Goal: Check status: Check status

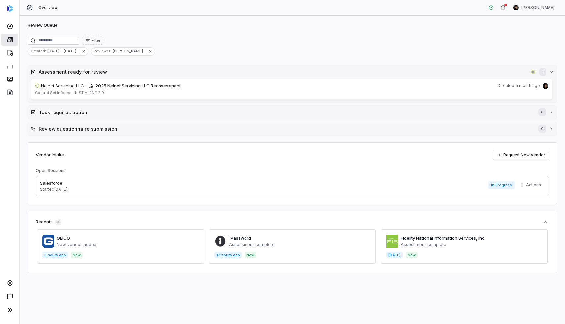
click at [12, 39] on icon at bounding box center [10, 39] width 6 height 5
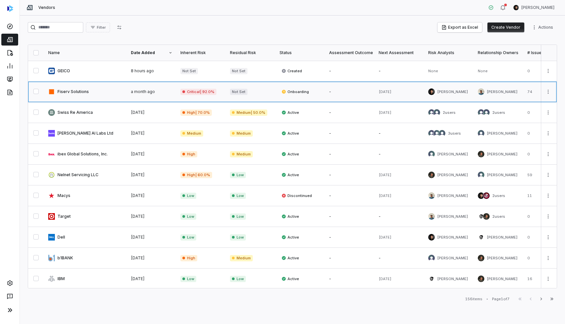
click at [96, 97] on link at bounding box center [85, 92] width 83 height 20
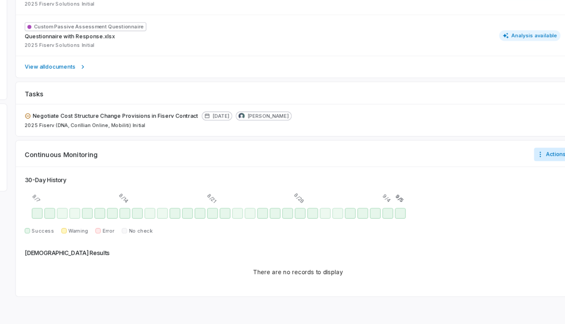
click at [537, 197] on html "**********" at bounding box center [282, 162] width 565 height 324
click at [511, 212] on div "Configure notifications" at bounding box center [512, 212] width 55 height 11
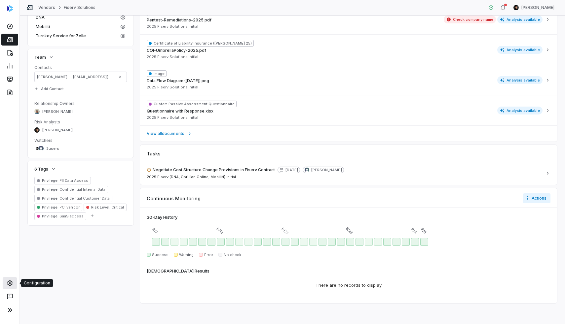
click at [9, 286] on icon at bounding box center [9, 284] width 5 height 6
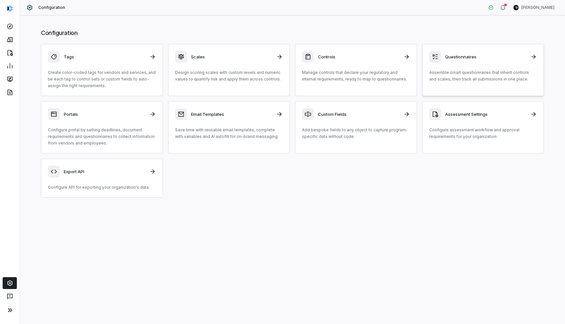
click at [461, 71] on p "Assemble smart questionnaires that inherit controls and scales, then track all …" at bounding box center [483, 75] width 108 height 13
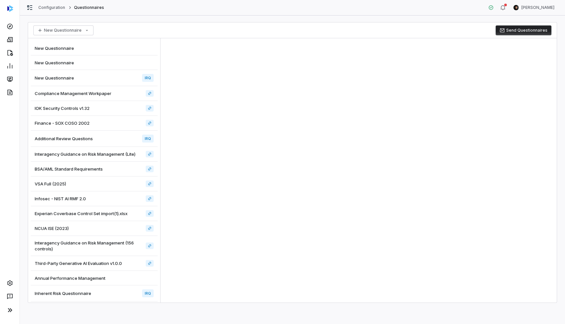
click at [97, 54] on div "New Questionnaire" at bounding box center [94, 48] width 127 height 15
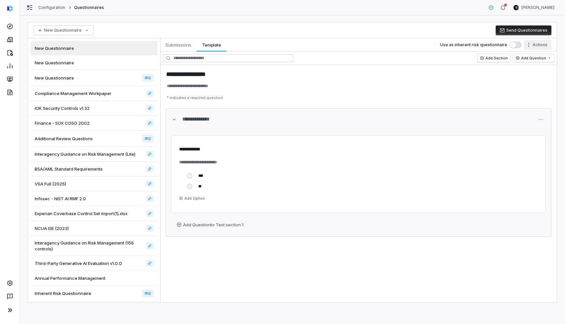
click at [536, 46] on html "**********" at bounding box center [282, 162] width 565 height 324
click at [512, 117] on div "Delete Template" at bounding box center [512, 112] width 73 height 11
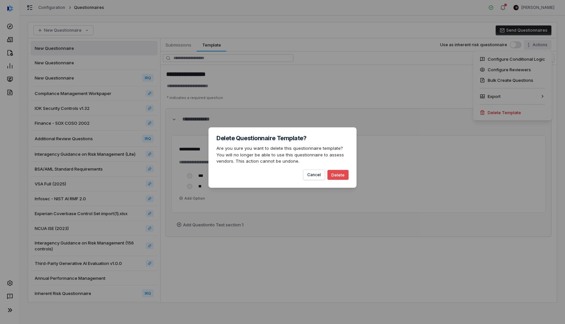
click at [340, 175] on button "Delete" at bounding box center [337, 175] width 21 height 10
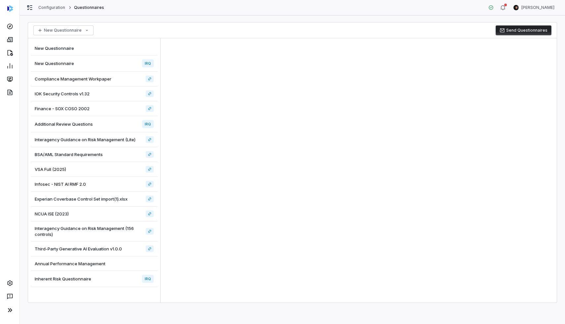
click at [127, 60] on div "New Questionnaire IRQ" at bounding box center [94, 64] width 127 height 16
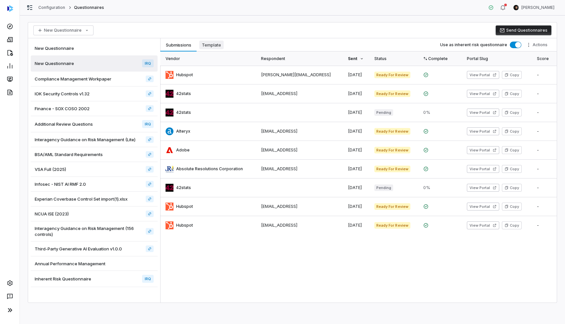
click at [215, 47] on span "Template" at bounding box center [211, 45] width 24 height 9
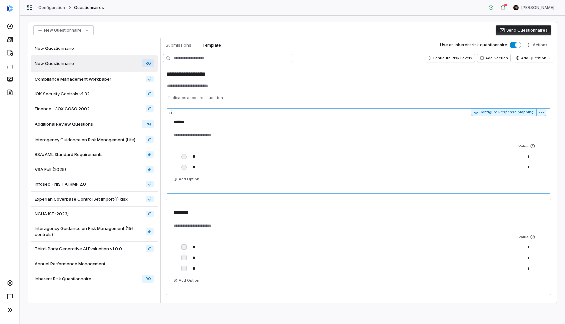
scroll to position [58, 0]
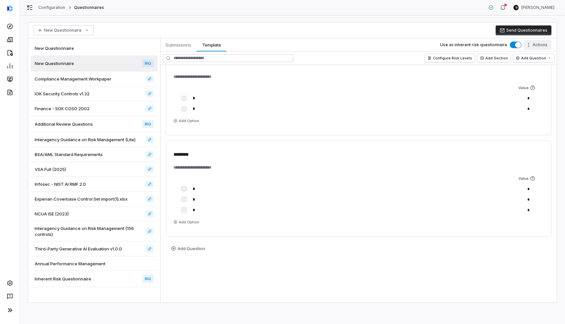
click at [538, 50] on body "**********" at bounding box center [282, 162] width 565 height 324
click at [501, 120] on div "Configure Conditional Logic Configure Reviewers Bulk Create Questions Export De…" at bounding box center [512, 85] width 79 height 69
click at [501, 117] on div "Delete Template" at bounding box center [512, 112] width 73 height 11
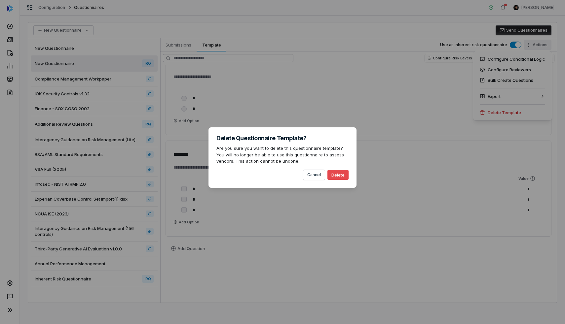
click at [334, 175] on button "Delete" at bounding box center [337, 175] width 21 height 10
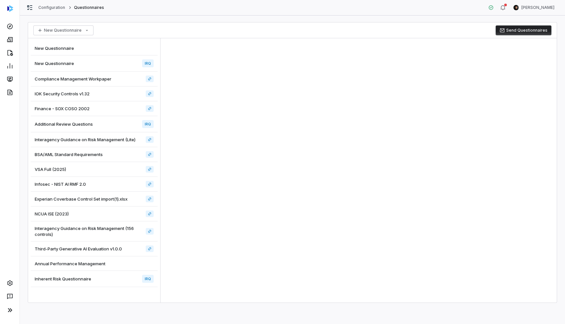
click at [67, 50] on span "New Questionnaire" at bounding box center [54, 48] width 39 height 6
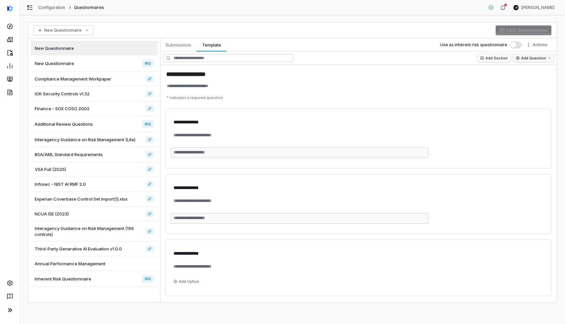
click at [543, 58] on html "**********" at bounding box center [282, 162] width 565 height 324
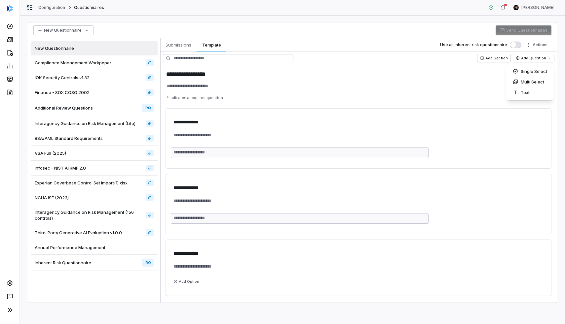
click at [539, 43] on html "**********" at bounding box center [282, 162] width 565 height 324
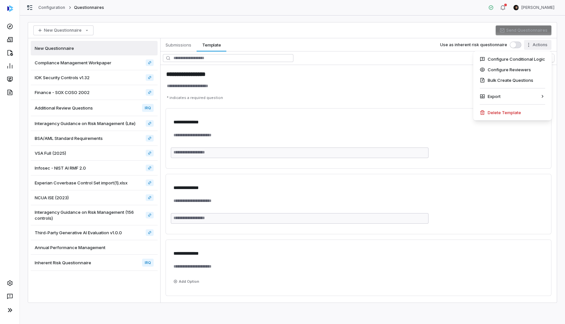
click at [536, 47] on html "**********" at bounding box center [282, 162] width 565 height 324
click at [510, 111] on div "Delete Template" at bounding box center [512, 112] width 73 height 11
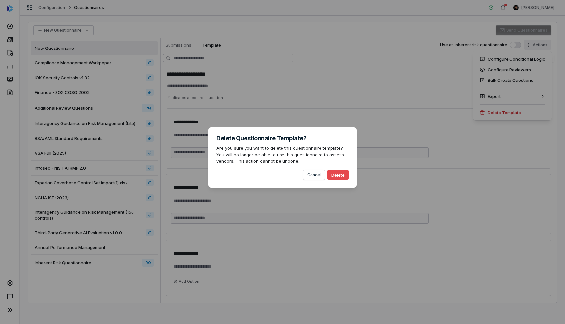
click at [341, 173] on button "Delete" at bounding box center [337, 175] width 21 height 10
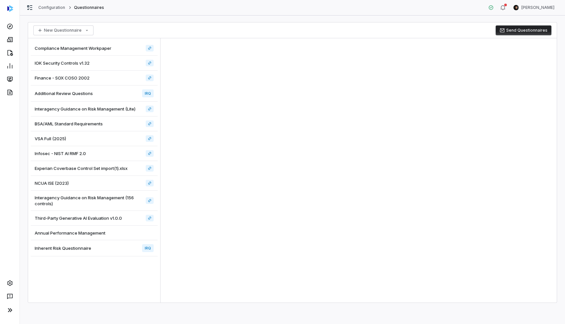
click at [107, 151] on div "Infosec - NIST AI RMF 2.0" at bounding box center [94, 153] width 127 height 15
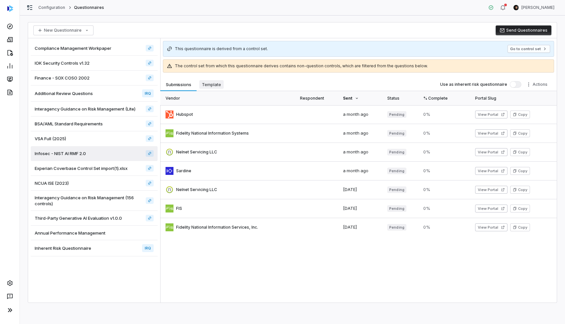
click at [208, 84] on span "Template" at bounding box center [211, 84] width 24 height 9
type textarea "*"
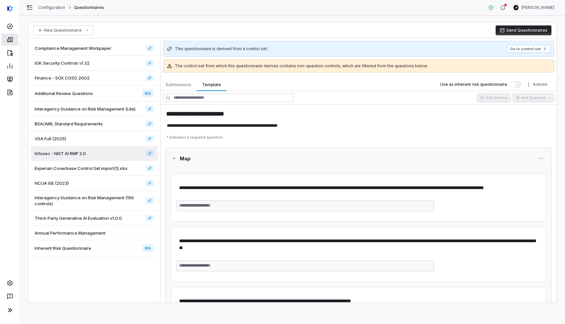
click at [9, 41] on icon at bounding box center [10, 39] width 7 height 7
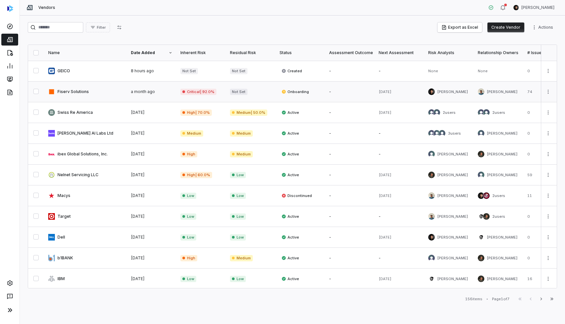
click at [102, 91] on link at bounding box center [85, 92] width 83 height 20
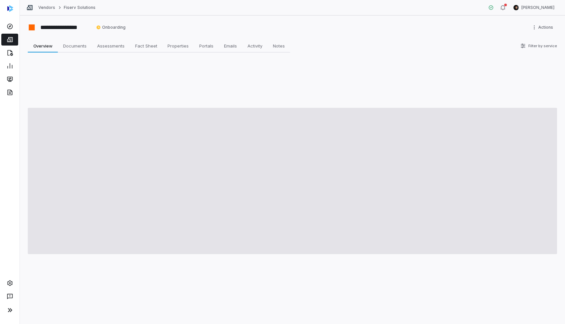
type textarea "*"
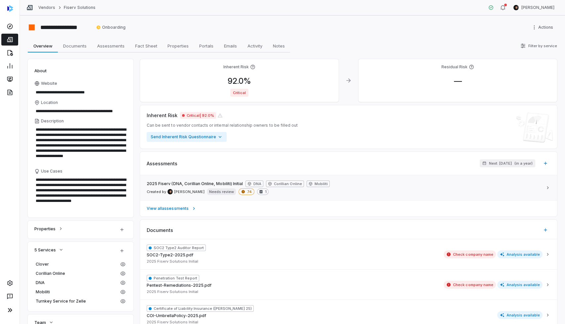
click at [366, 192] on div "2025 Fiserv (DNA, Corillian Online, Mobiliti) Initial DNA Corillian Online Mobi…" at bounding box center [345, 188] width 396 height 15
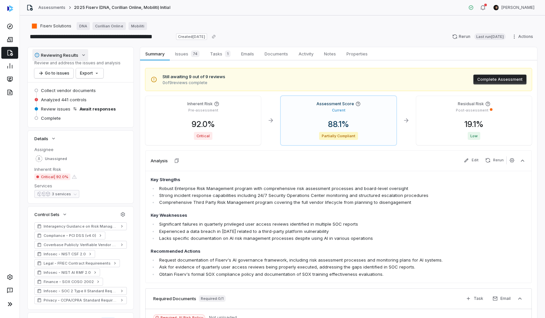
click at [73, 56] on div "Reviewing Results" at bounding box center [56, 55] width 44 height 6
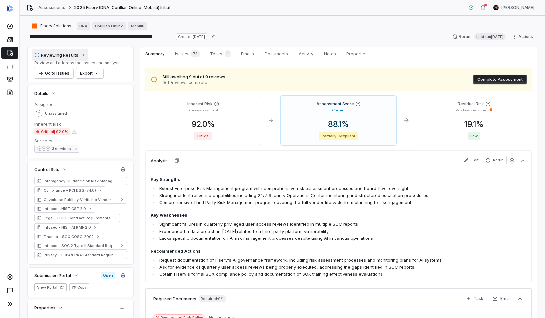
click at [73, 56] on div "Reviewing Results" at bounding box center [56, 55] width 44 height 6
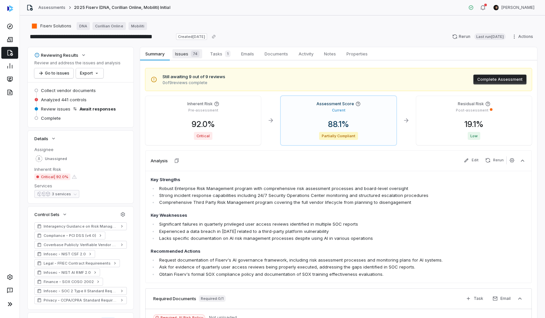
click at [186, 52] on span "Issues 74" at bounding box center [187, 53] width 30 height 9
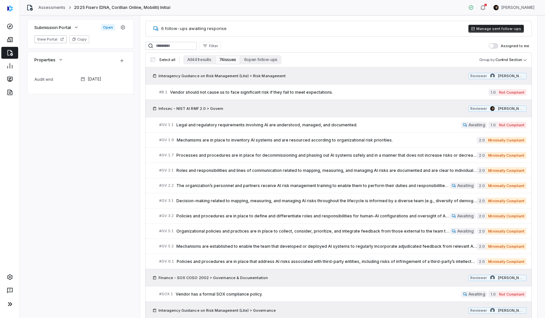
scroll to position [294, 0]
click at [287, 140] on span "Mechanisms are in place to inventory AI systems and are resourced according to …" at bounding box center [327, 139] width 300 height 5
click at [272, 242] on link "# GV.5.2 Mechanisms are established to enable the team that developed or deploy…" at bounding box center [342, 246] width 367 height 15
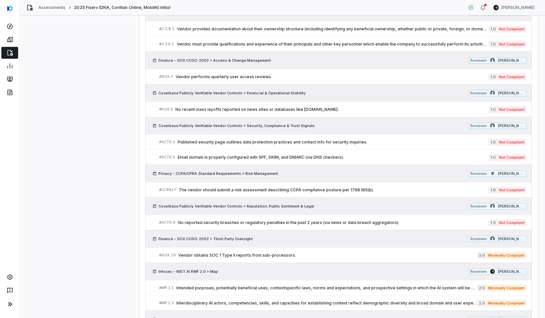
scroll to position [670, 0]
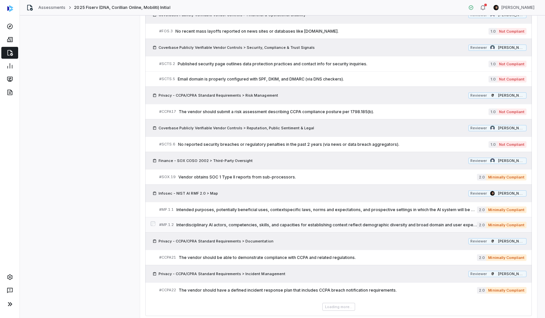
click at [247, 223] on span "Interdisciplinary AI actors, competencies, skills, and capacities for establish…" at bounding box center [326, 225] width 301 height 5
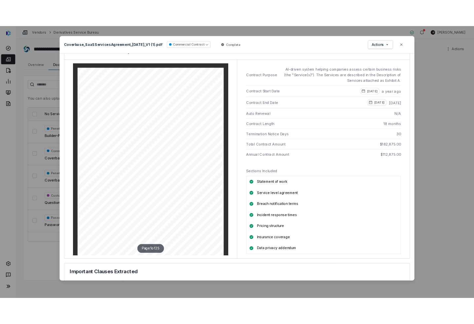
scroll to position [17, 0]
